Goal: Transaction & Acquisition: Purchase product/service

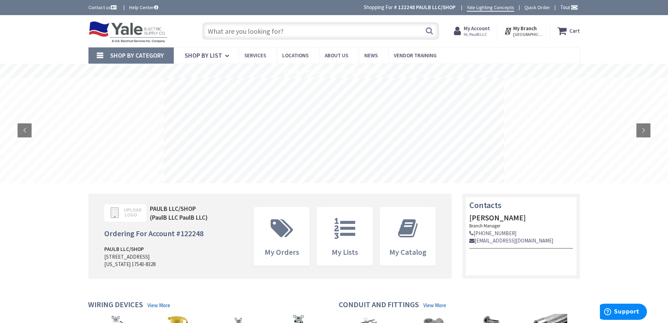
click at [304, 31] on input "text" at bounding box center [320, 31] width 237 height 18
paste input "HBL7977"
type input "HBL7977"
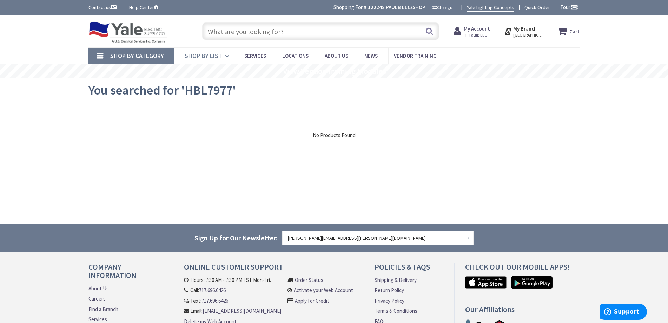
click at [225, 57] on icon at bounding box center [228, 55] width 7 height 15
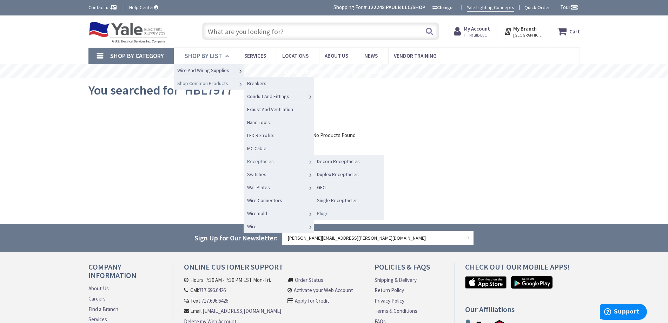
click at [343, 213] on link "Plugs" at bounding box center [349, 212] width 70 height 13
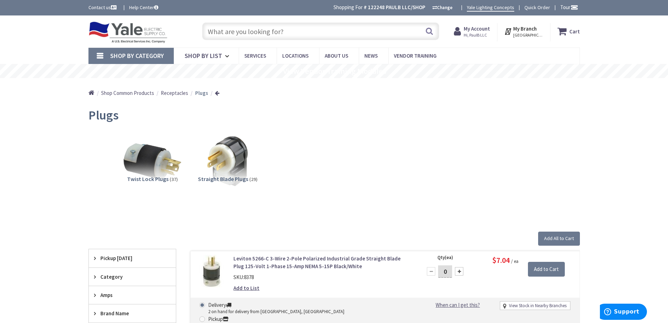
click at [218, 178] on span "Straight Blade Plugs" at bounding box center [223, 178] width 50 height 7
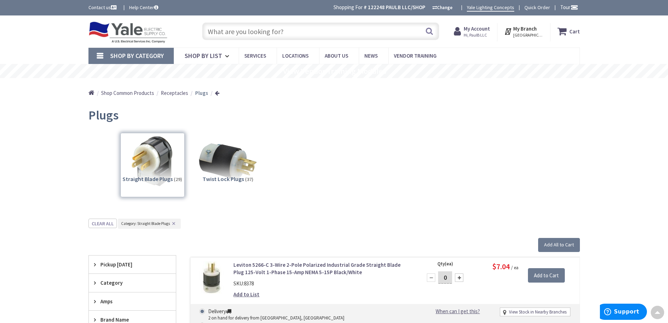
scroll to position [218, 0]
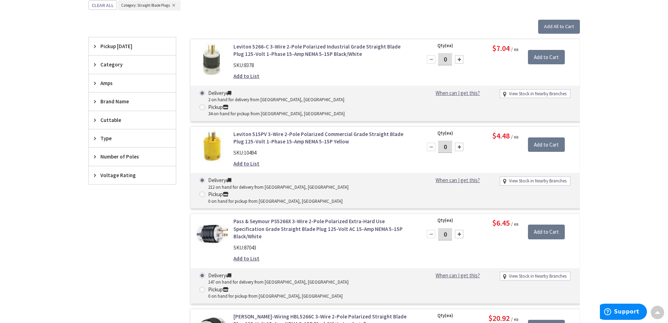
click at [98, 99] on icon at bounding box center [96, 101] width 5 height 5
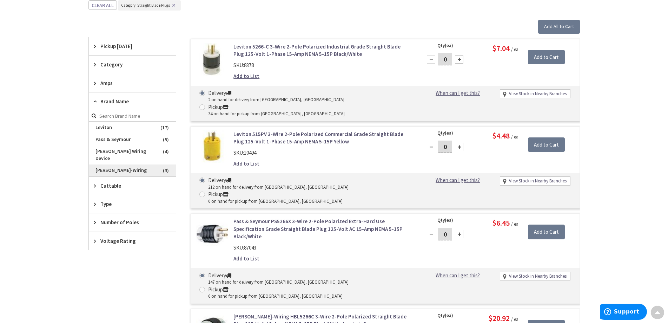
click at [125, 164] on span "Hubbell-Wiring" at bounding box center [132, 170] width 87 height 12
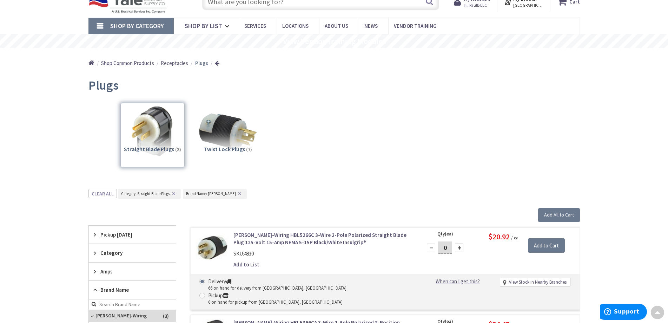
scroll to position [0, 0]
